Goal: Communication & Community: Participate in discussion

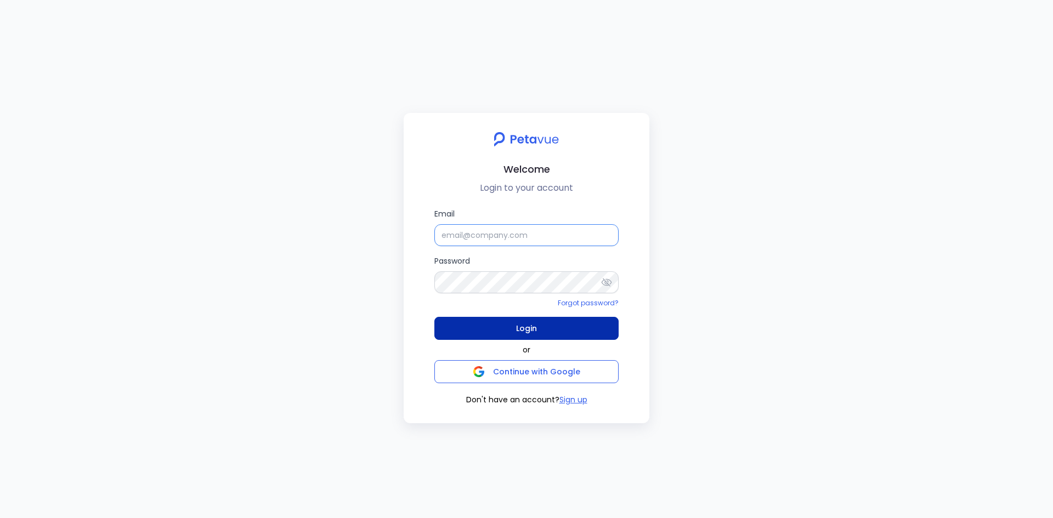
type input "[EMAIL_ADDRESS][PERSON_NAME][DOMAIN_NAME]"
click at [518, 325] on span "Login" at bounding box center [526, 328] width 21 height 15
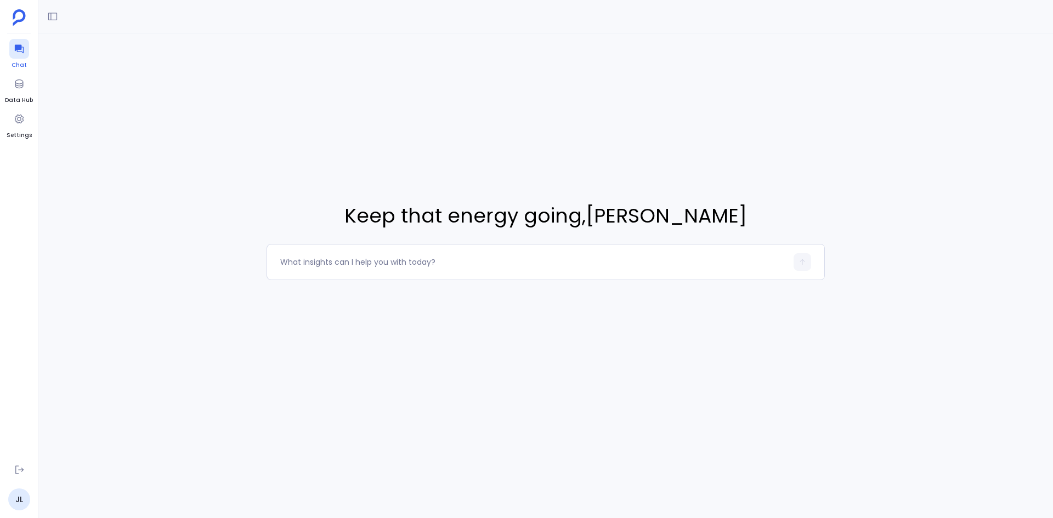
click at [21, 46] on icon at bounding box center [18, 49] width 9 height 9
click at [19, 44] on icon at bounding box center [19, 48] width 11 height 11
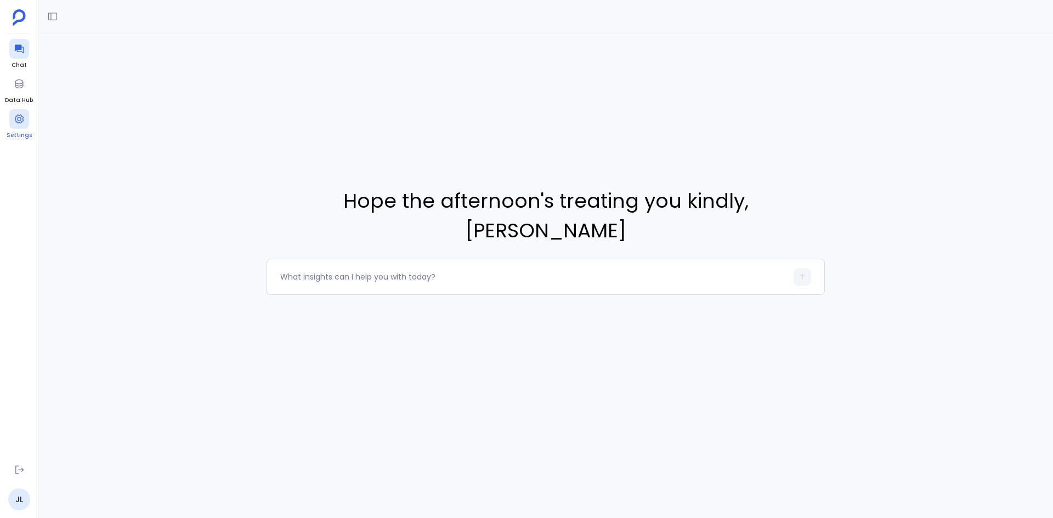
click at [18, 132] on span "Settings" at bounding box center [19, 135] width 25 height 9
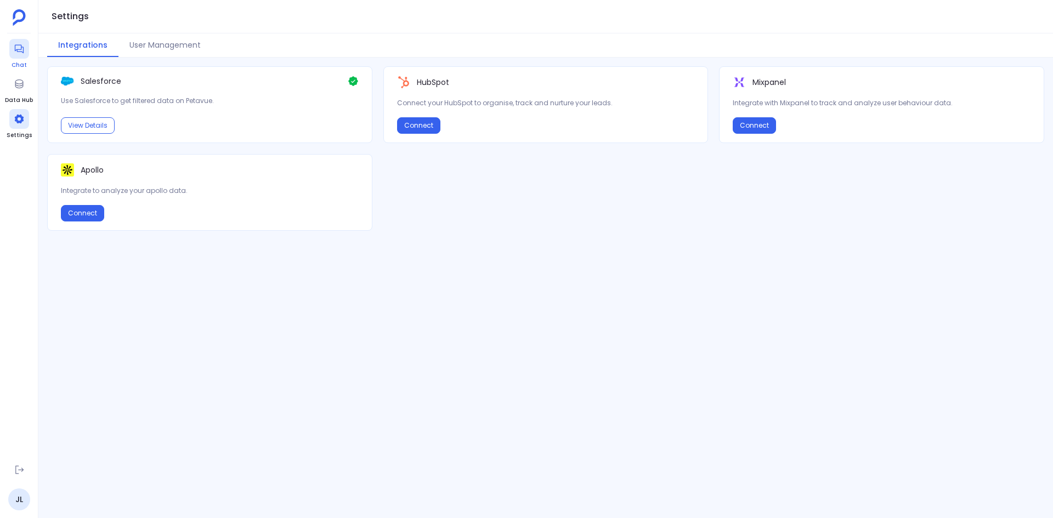
click at [22, 52] on icon at bounding box center [18, 49] width 9 height 9
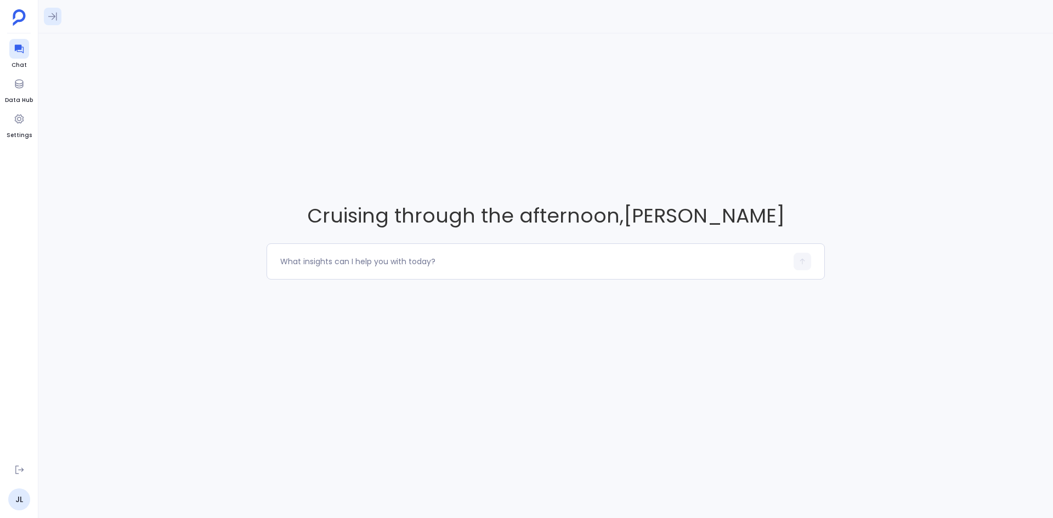
click at [49, 17] on icon at bounding box center [52, 16] width 11 height 11
click at [52, 19] on icon at bounding box center [52, 16] width 11 height 11
click at [53, 16] on icon at bounding box center [52, 16] width 11 height 11
click at [55, 18] on icon at bounding box center [52, 16] width 11 height 11
click at [440, 262] on textarea at bounding box center [533, 261] width 507 height 11
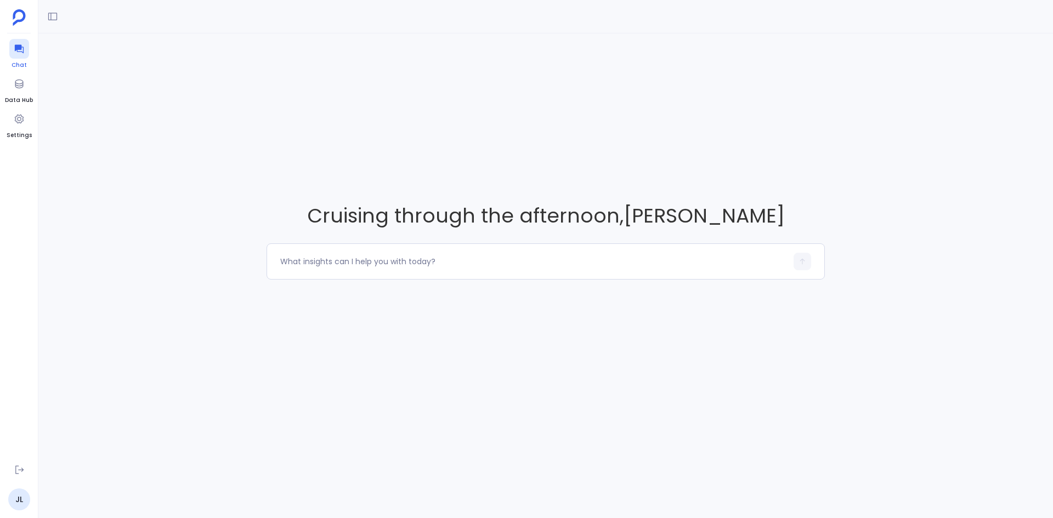
click at [14, 49] on icon at bounding box center [19, 48] width 11 height 11
click at [59, 18] on button at bounding box center [53, 17] width 18 height 18
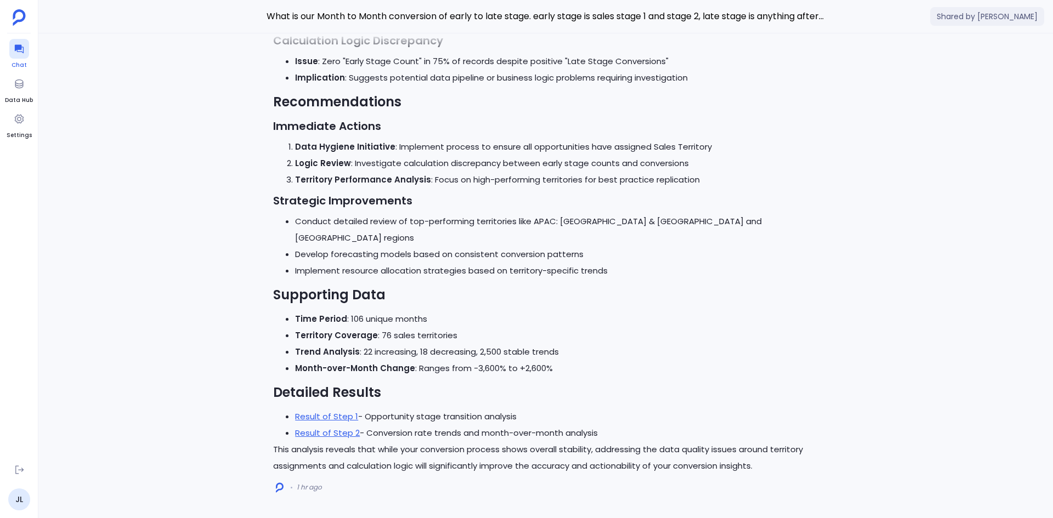
click at [25, 53] on div at bounding box center [19, 49] width 20 height 20
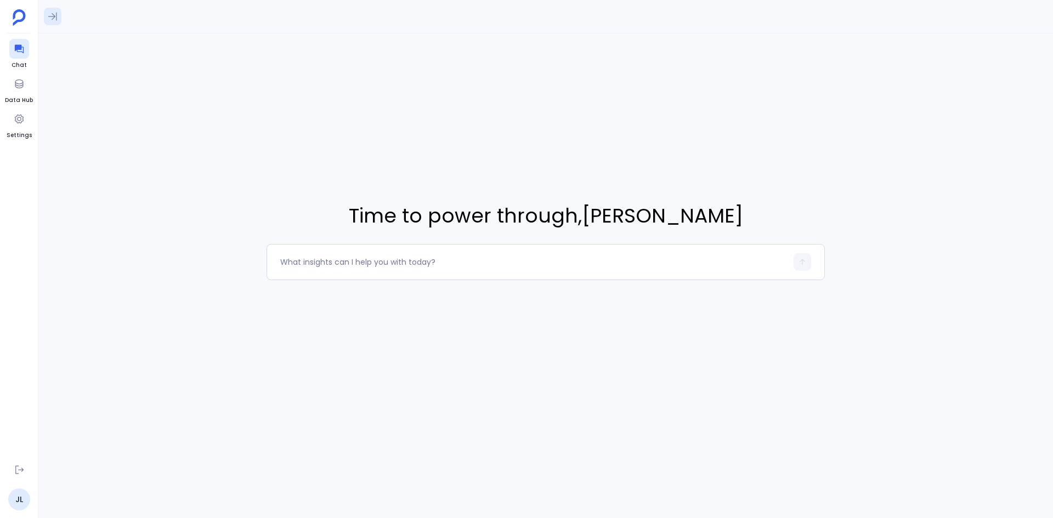
click at [52, 19] on icon at bounding box center [52, 17] width 9 height 8
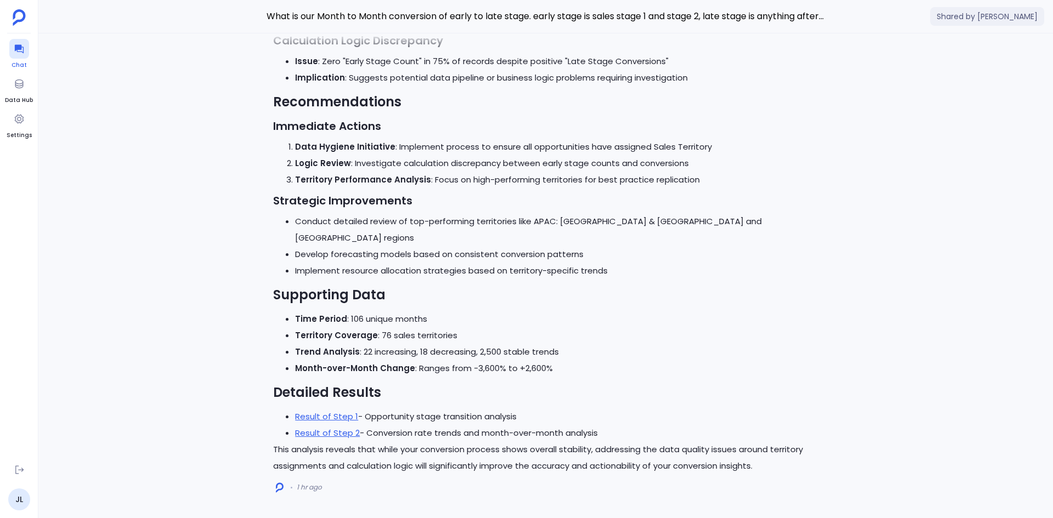
click at [22, 53] on icon at bounding box center [19, 48] width 11 height 11
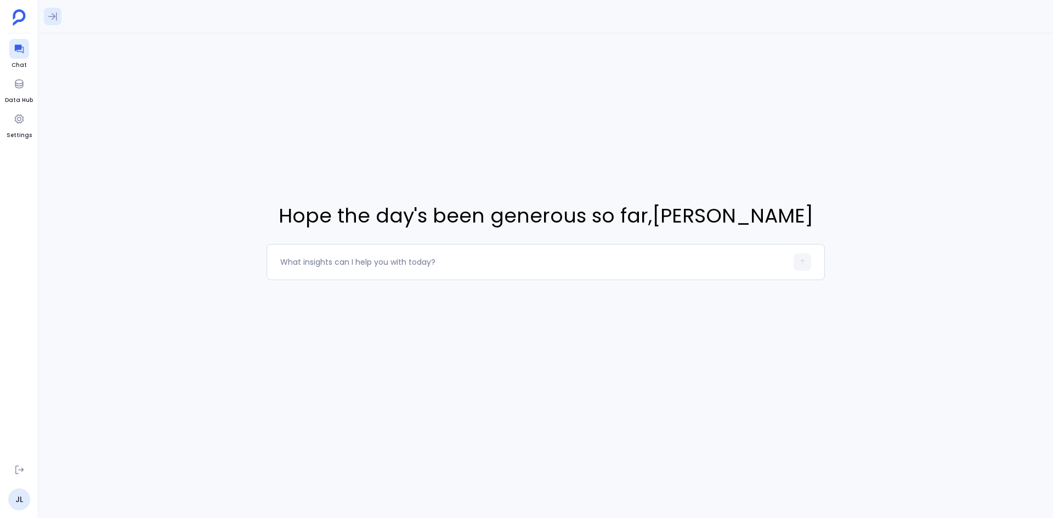
click at [51, 14] on icon at bounding box center [52, 16] width 11 height 11
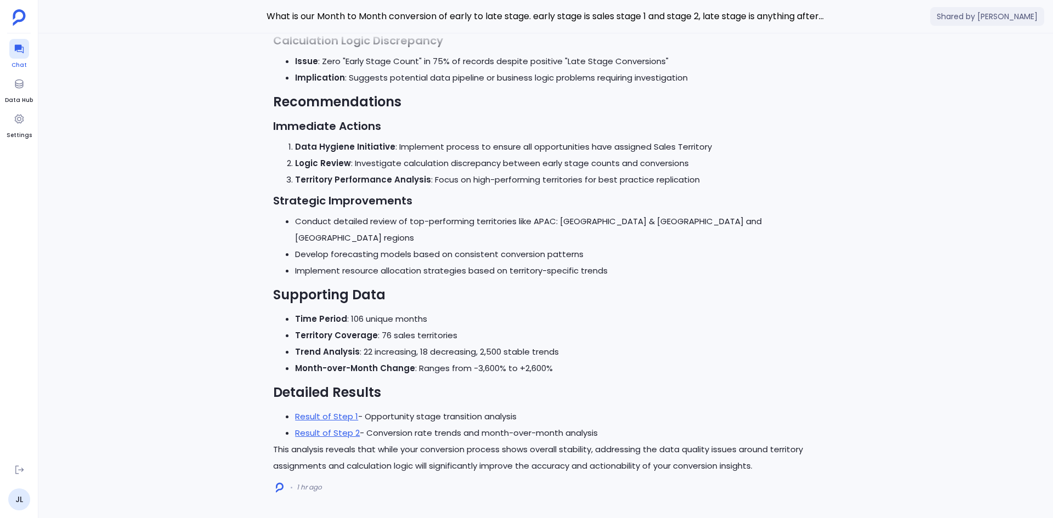
click at [13, 48] on div at bounding box center [19, 49] width 20 height 20
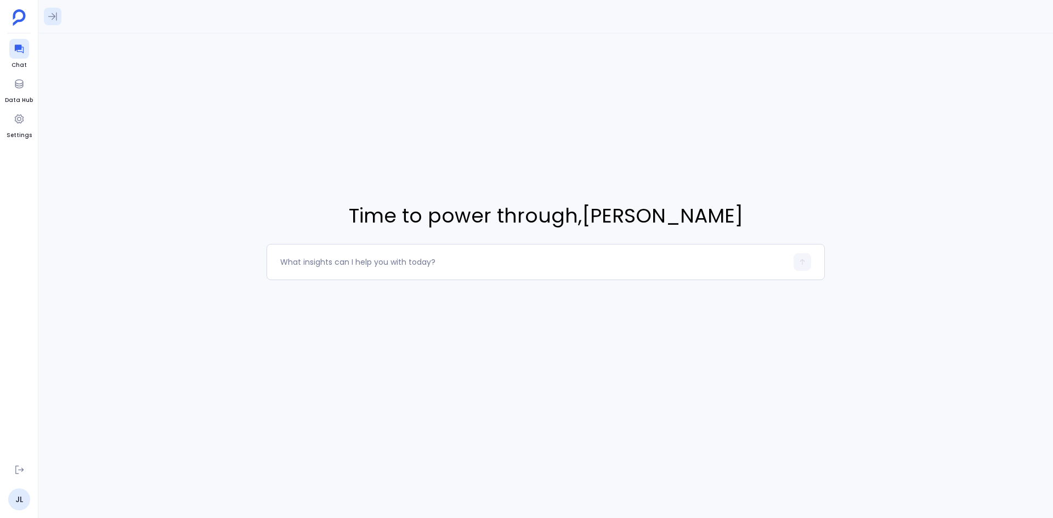
click at [60, 16] on button at bounding box center [53, 17] width 18 height 18
